Goal: Communication & Community: Answer question/provide support

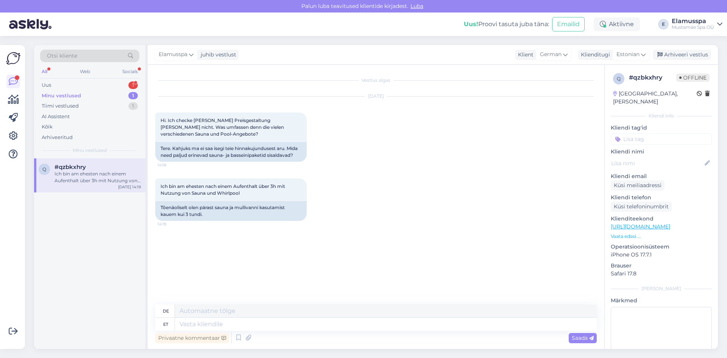
click at [96, 89] on div "Uus 1" at bounding box center [89, 85] width 99 height 11
click at [214, 307] on textarea at bounding box center [386, 310] width 422 height 13
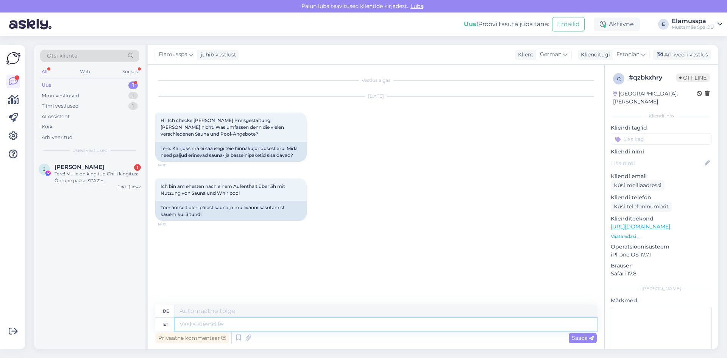
click at [224, 321] on textarea at bounding box center [386, 324] width 422 height 13
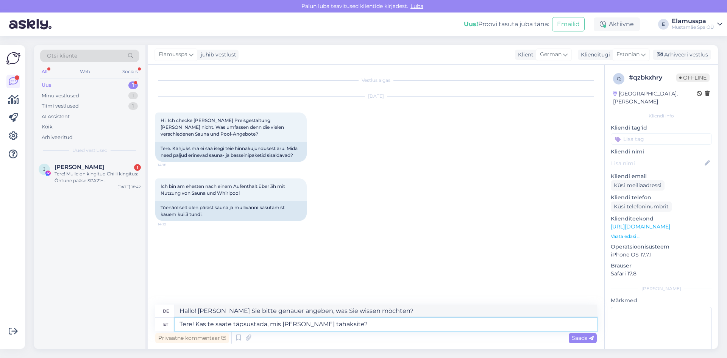
click at [301, 326] on textarea "Tere! Kas te saate täpsustada, mis te teada tahaksite?" at bounding box center [386, 324] width 422 height 13
click at [289, 324] on textarea "Tere! Kas te saate täpsustada, mis te teada tahaksite?" at bounding box center [386, 324] width 422 height 13
type textarea "Tere! Kas te saate täpsustada, mis teada tahaksite?"
click at [447, 314] on textarea "Hallo! Können Sie bitte genauer angeben, was Sie wissen möchten?" at bounding box center [386, 310] width 422 height 13
click at [446, 326] on textarea "Tere! Kas te saate täpsustada, mis teada tahaksite?" at bounding box center [386, 324] width 422 height 13
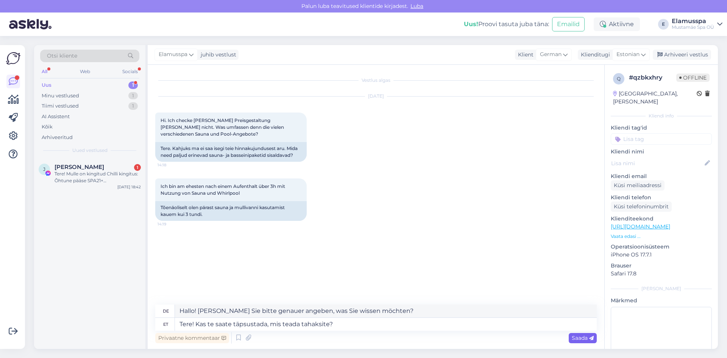
click at [588, 340] on span "Saada" at bounding box center [582, 337] width 22 height 7
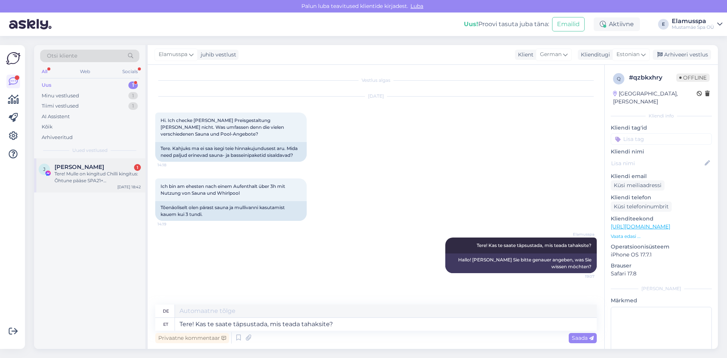
click at [106, 168] on div "Joanna Kuulme 1" at bounding box center [97, 166] width 86 height 7
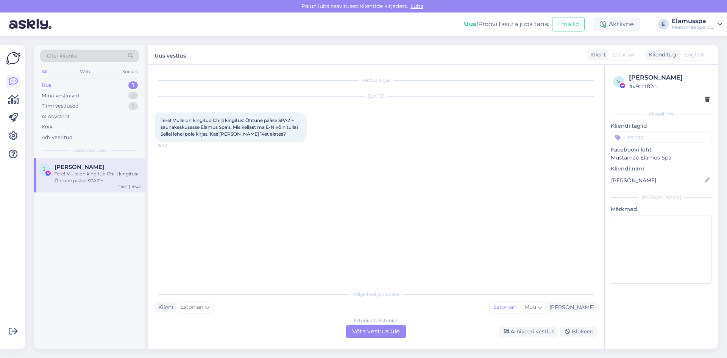
click at [381, 333] on div "Estonian to Estonian Võta vestlus üle" at bounding box center [376, 331] width 60 height 14
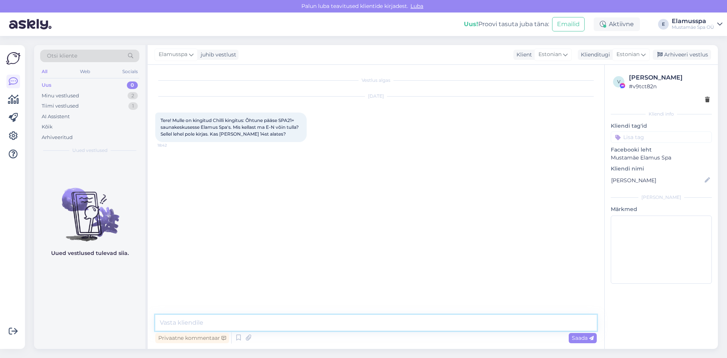
click at [347, 328] on textarea at bounding box center [375, 322] width 441 height 16
click at [252, 323] on textarea "Tere! Kui teil on õhtune pääse siis see töötab ka" at bounding box center [375, 322] width 441 height 16
click at [308, 323] on textarea "Tere! Kui teil on õhtune pääse ,siis see töötab ka" at bounding box center [375, 322] width 441 height 16
type textarea "Tere! Kui teil on õhtune pääse ,siis see töötab ka hommikuti. Ehk terve päeva :)"
click at [588, 338] on span "Saada" at bounding box center [582, 337] width 22 height 7
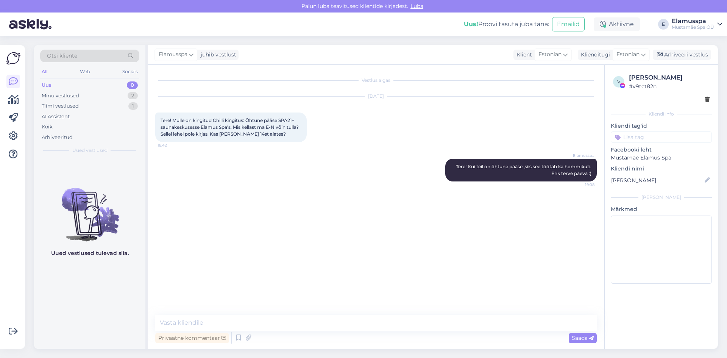
click at [76, 86] on div "Uus 0" at bounding box center [89, 85] width 99 height 11
